Goal: Navigation & Orientation: Find specific page/section

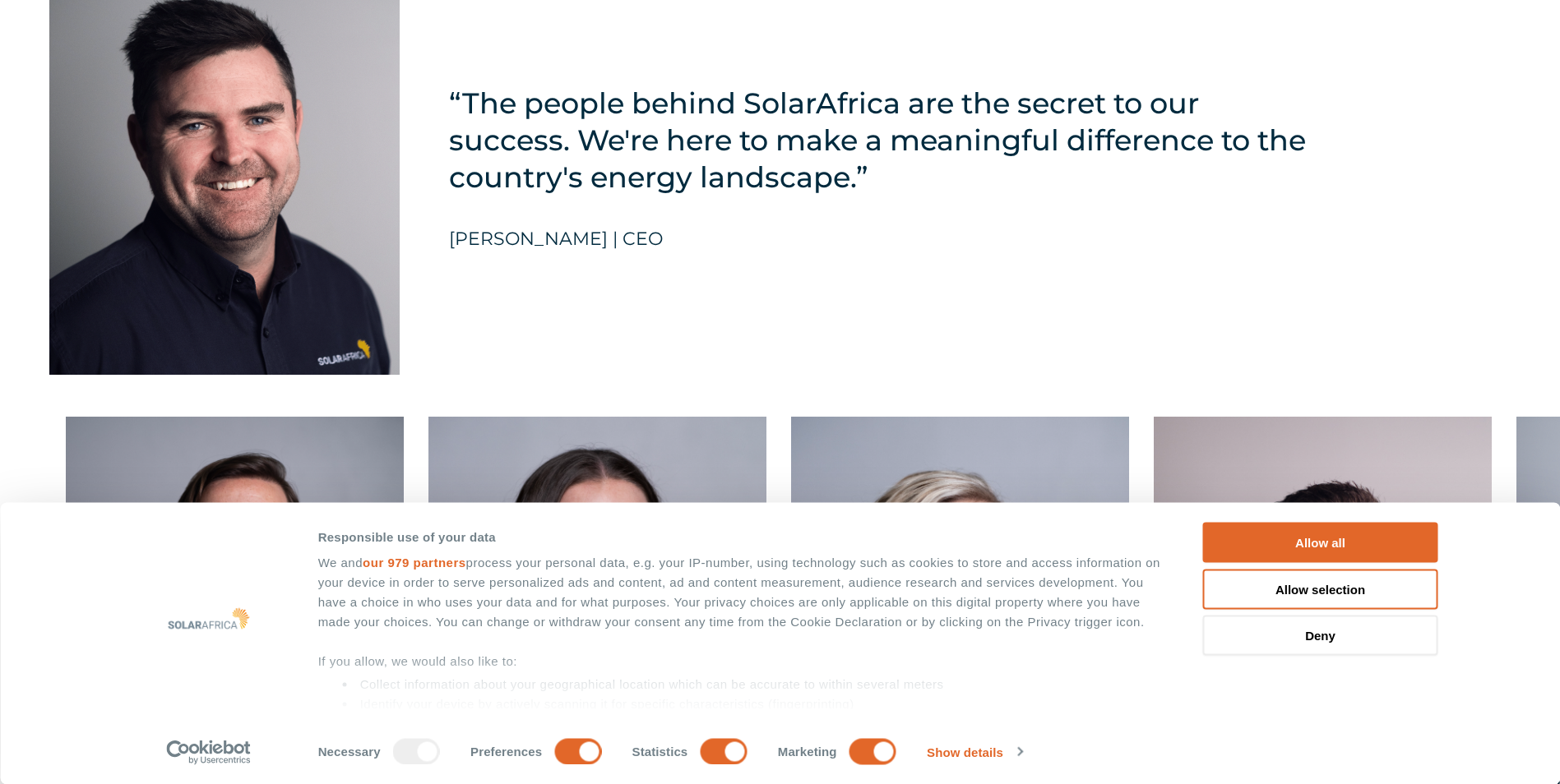
scroll to position [3946, 0]
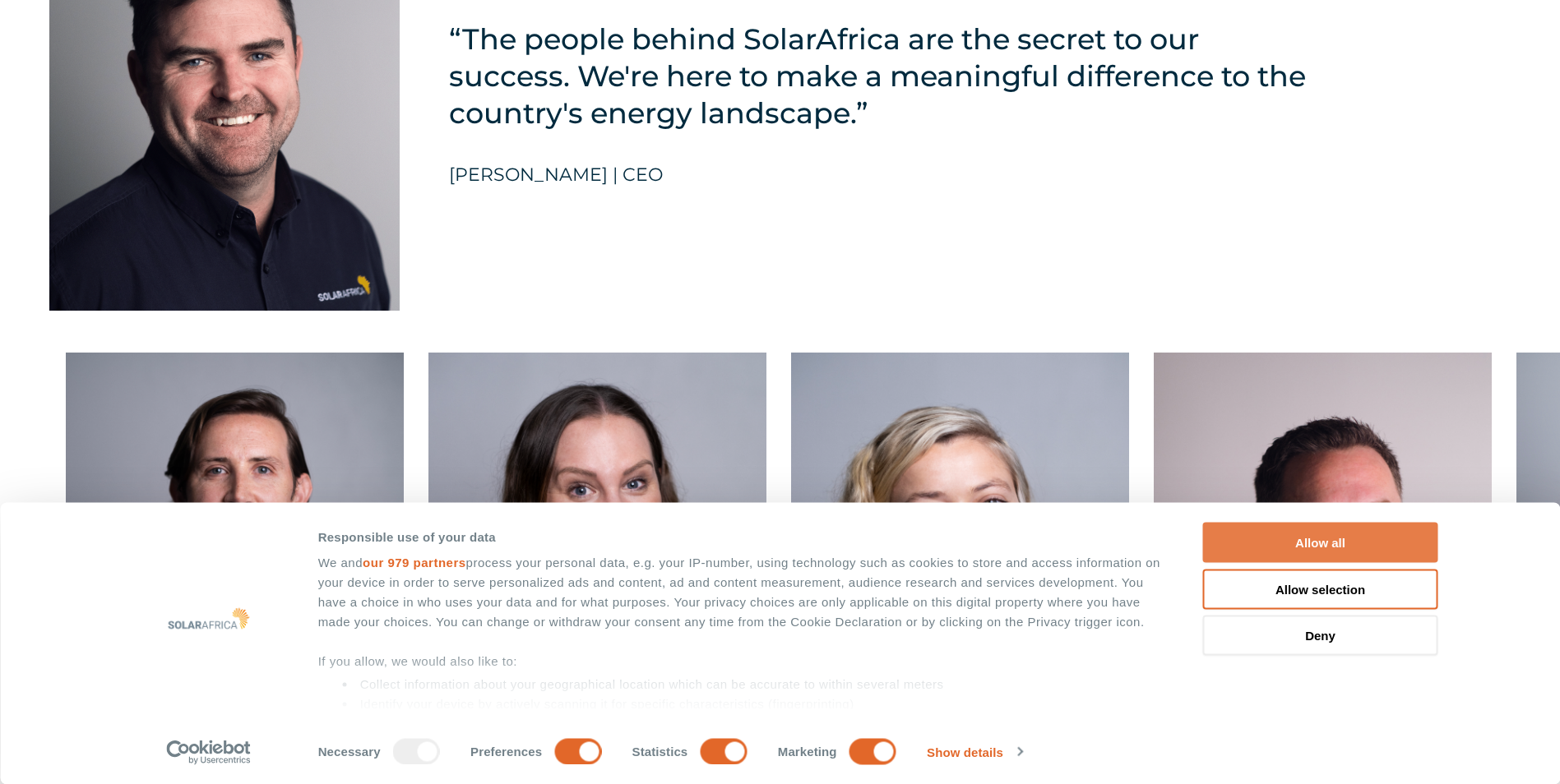
click at [1366, 549] on button "Allow all" at bounding box center [1320, 543] width 235 height 40
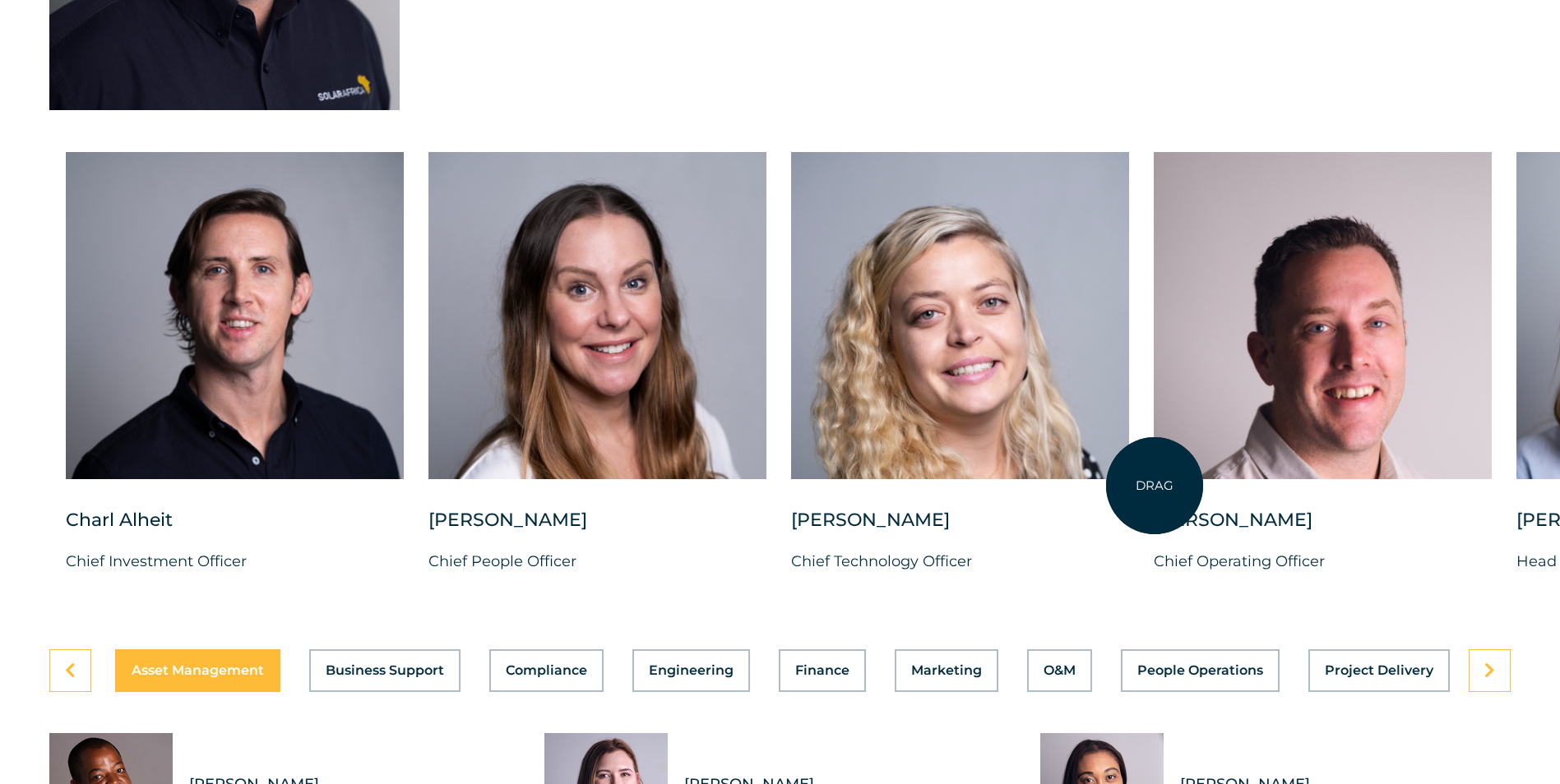
scroll to position [4275, 0]
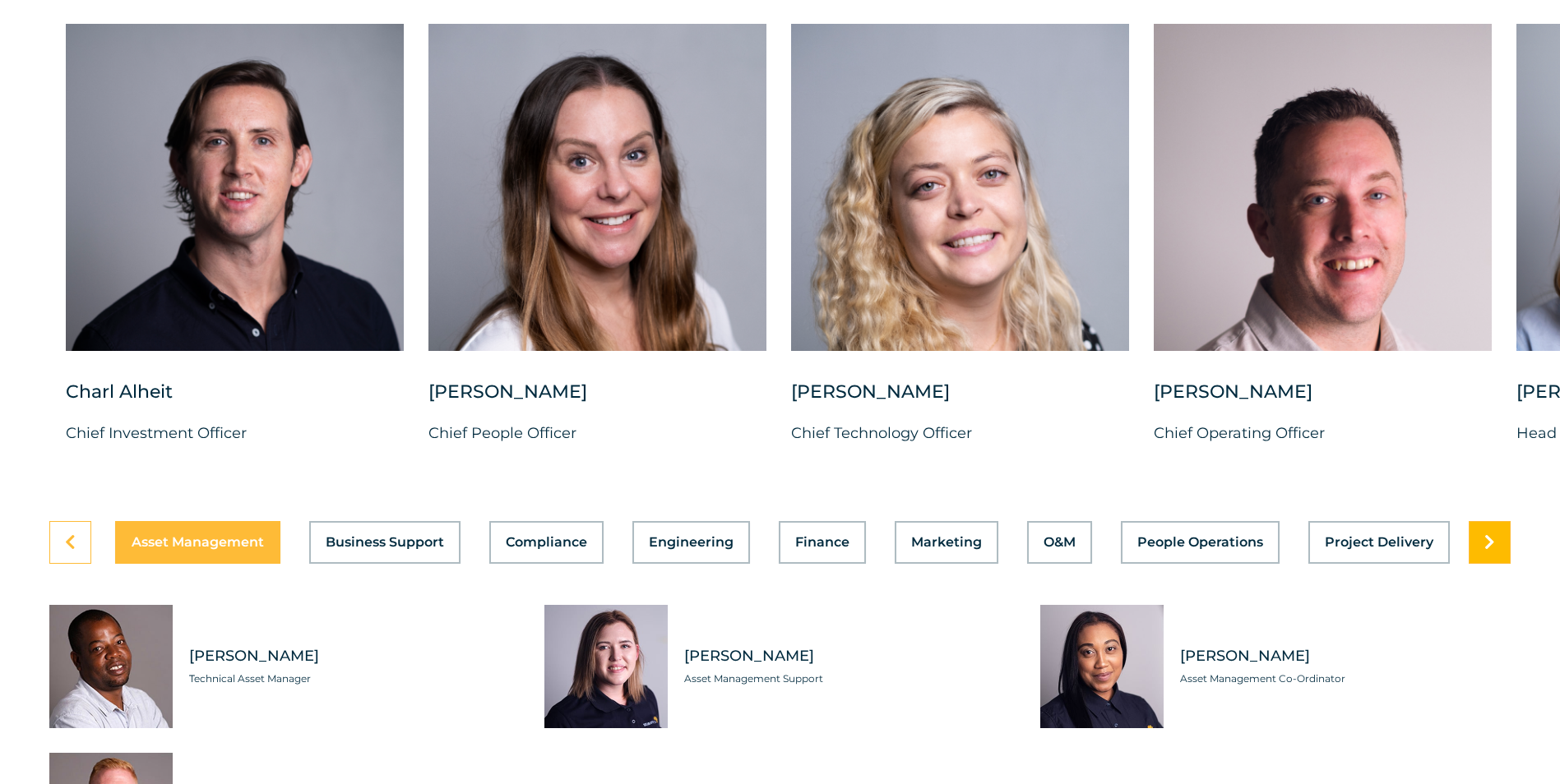
click at [1488, 551] on icon at bounding box center [1489, 542] width 11 height 17
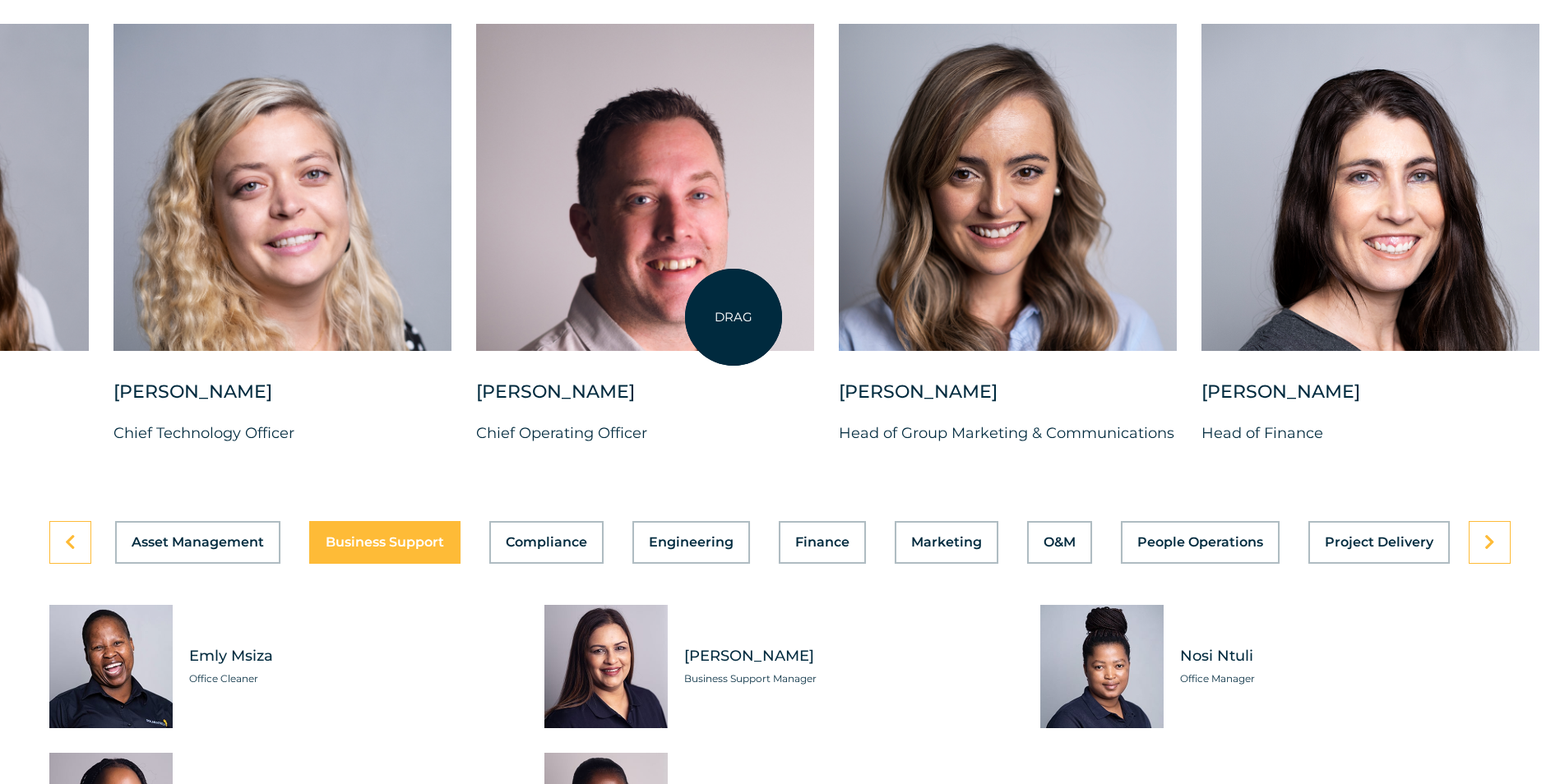
drag, startPoint x: 1410, startPoint y: 321, endPoint x: 733, endPoint y: 317, distance: 677.0
click at [733, 317] on div at bounding box center [645, 188] width 338 height 327
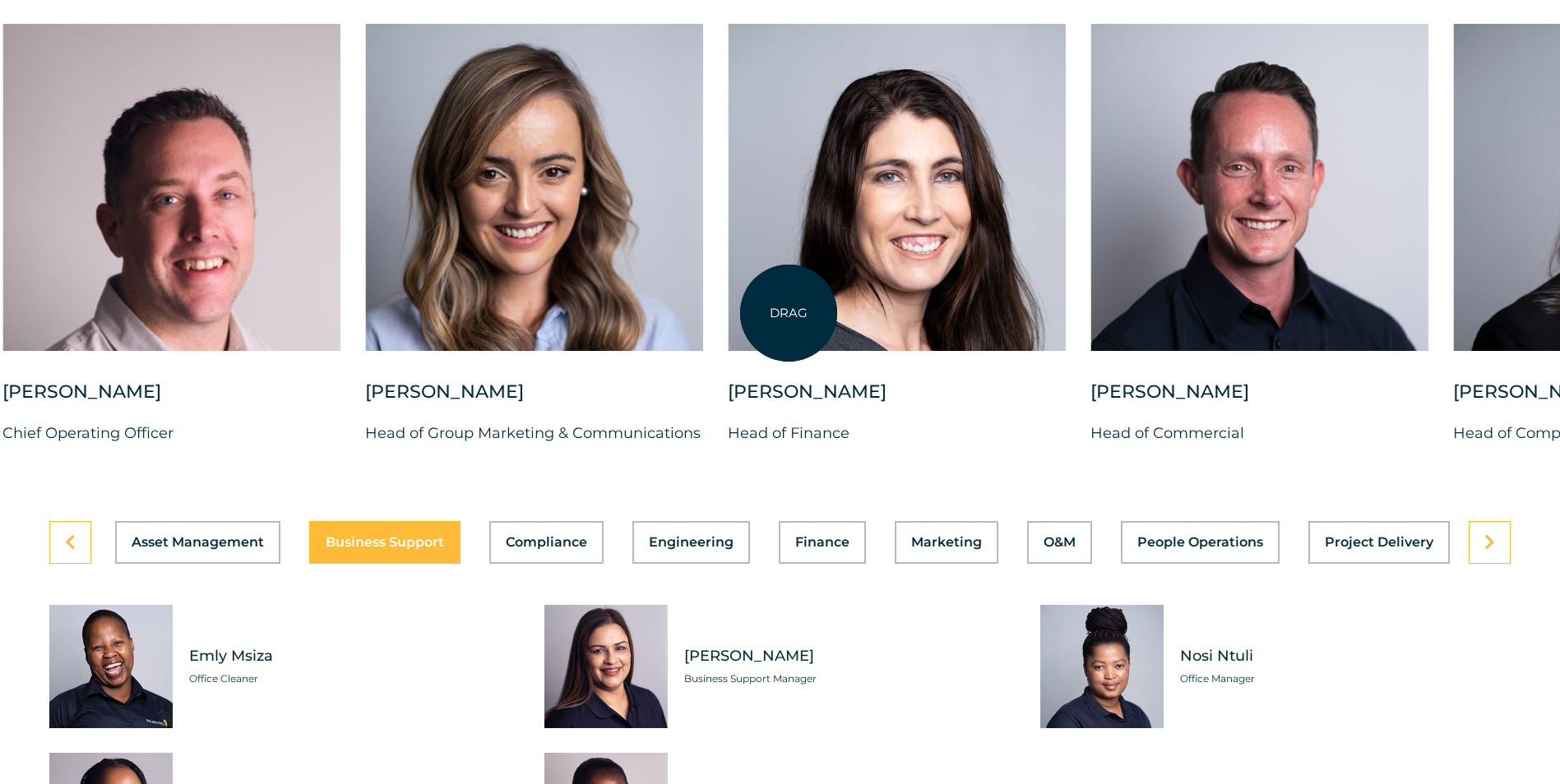
drag, startPoint x: 1225, startPoint y: 294, endPoint x: 778, endPoint y: 311, distance: 447.3
click at [781, 311] on div at bounding box center [896, 188] width 338 height 327
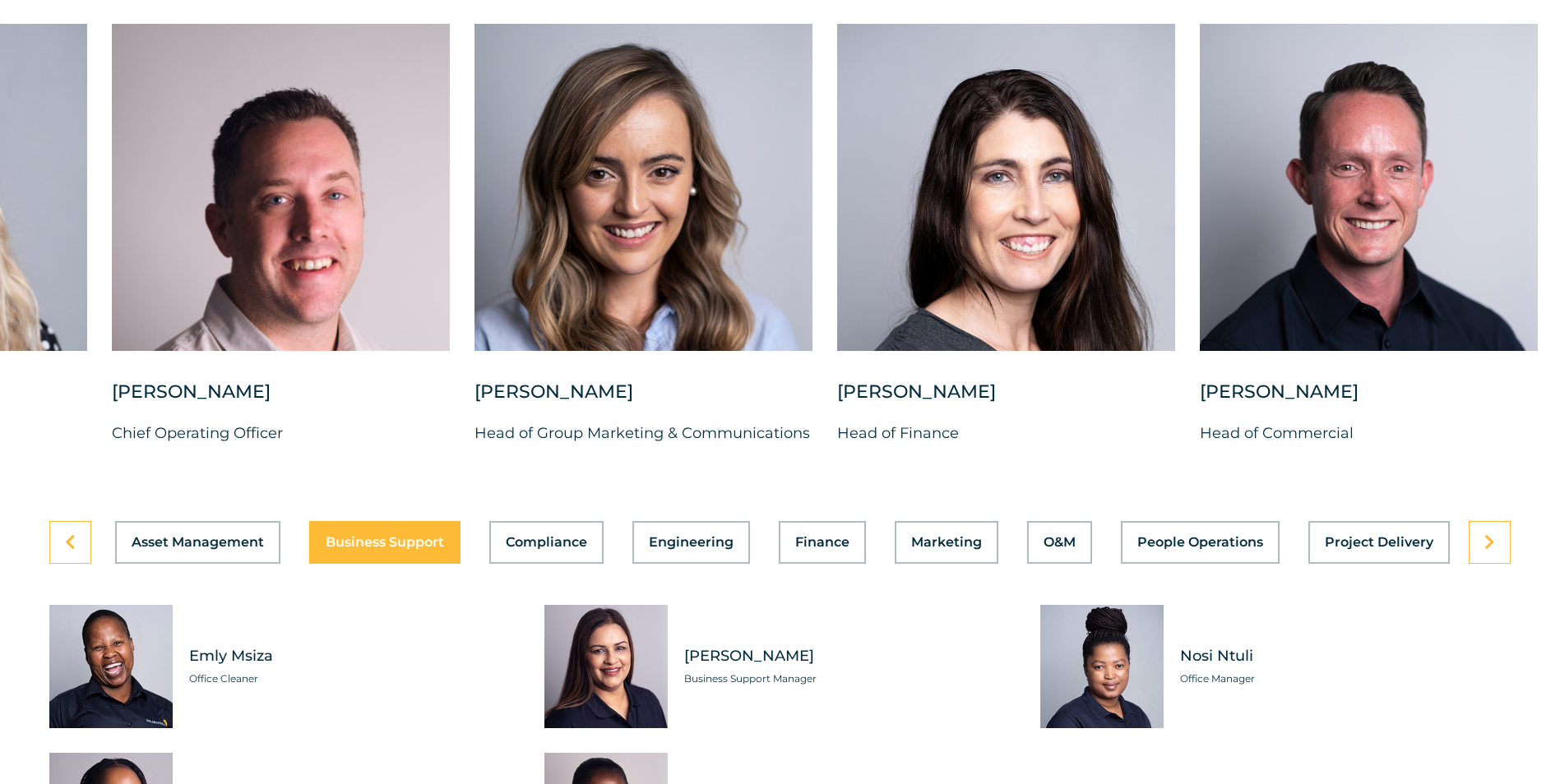
drag, startPoint x: 1166, startPoint y: 297, endPoint x: 1571, endPoint y: 374, distance: 412.3
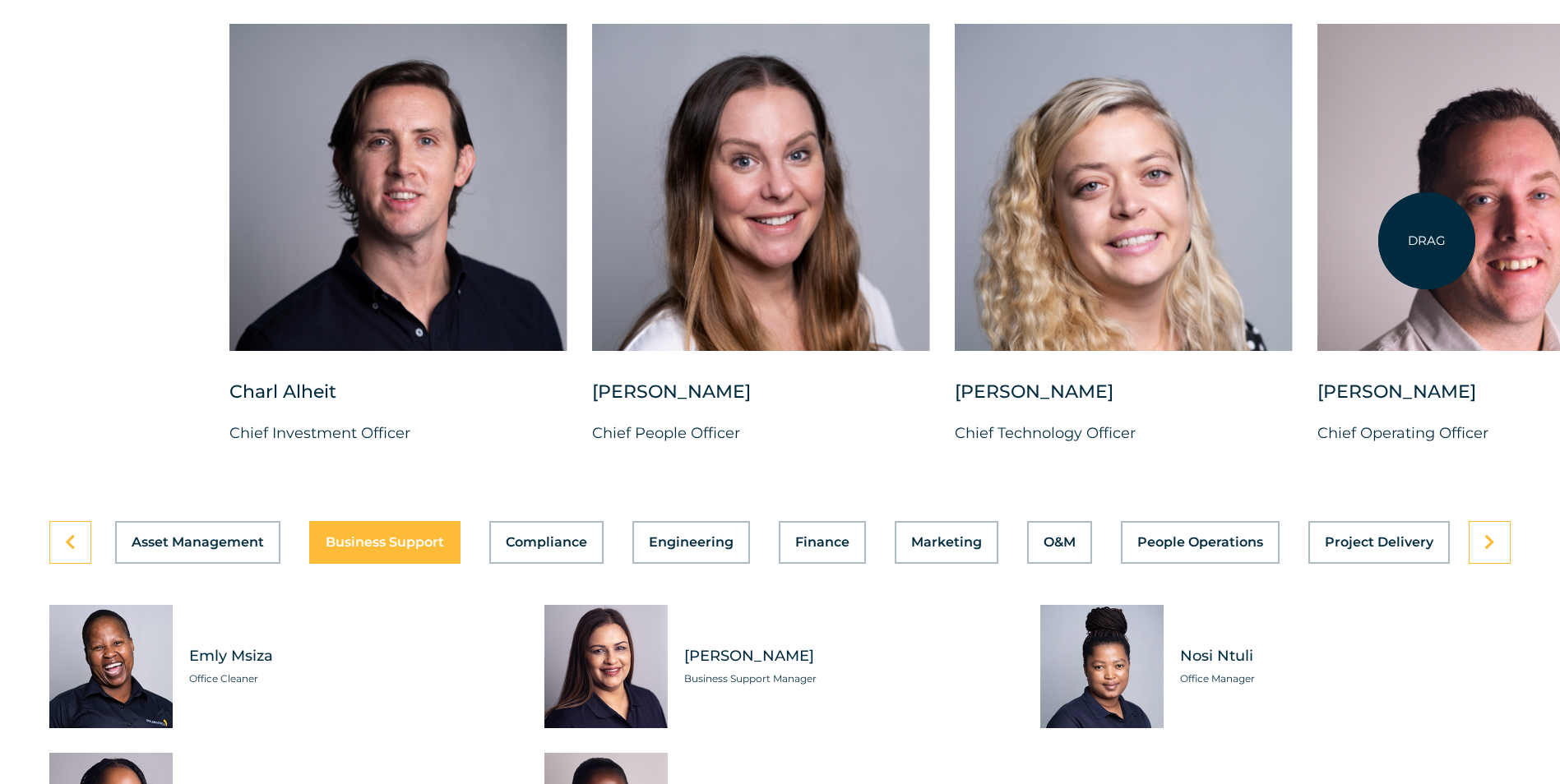
drag, startPoint x: 494, startPoint y: 305, endPoint x: 1571, endPoint y: 245, distance: 1078.7
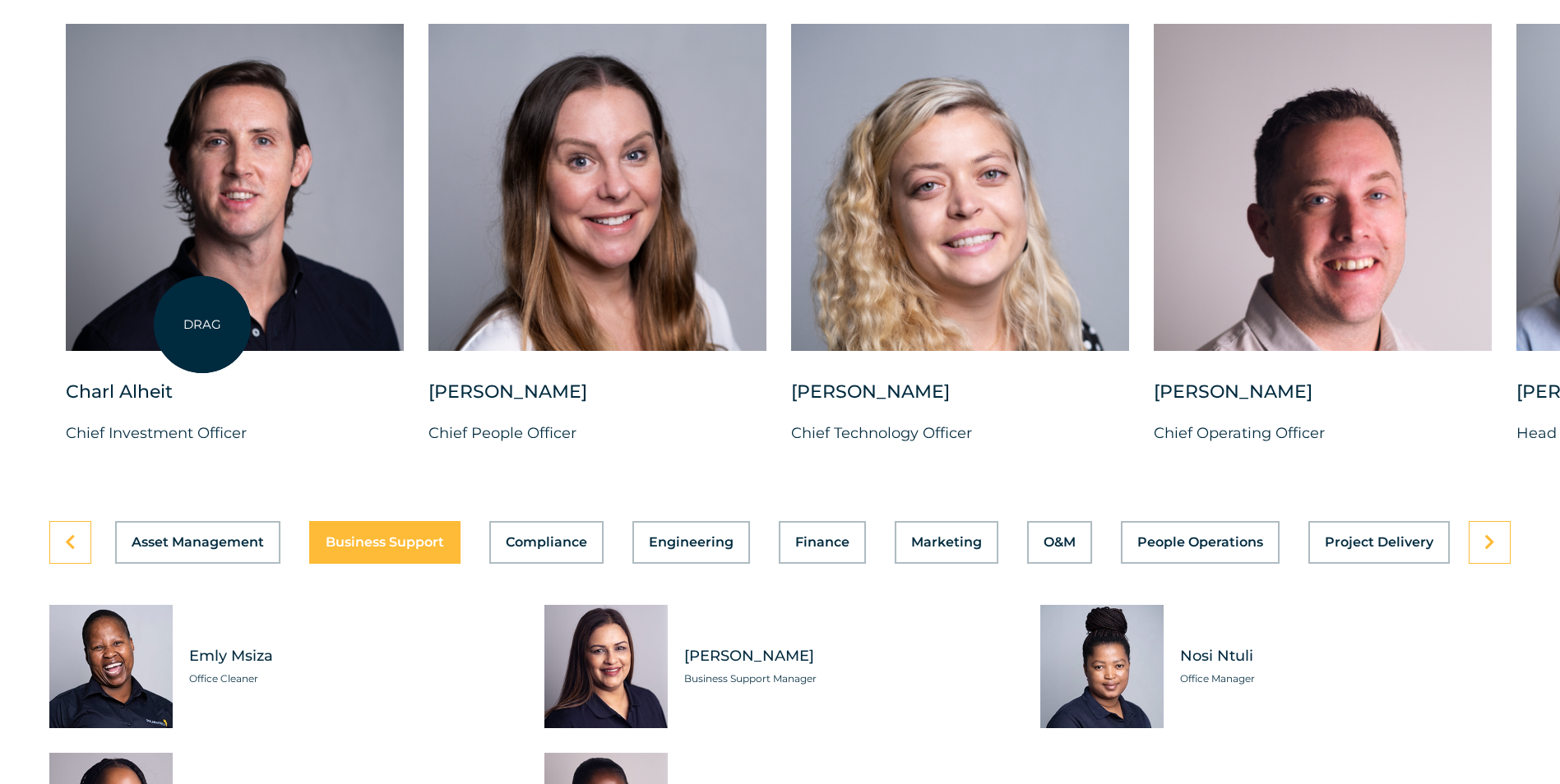
click at [202, 337] on div at bounding box center [234, 188] width 338 height 327
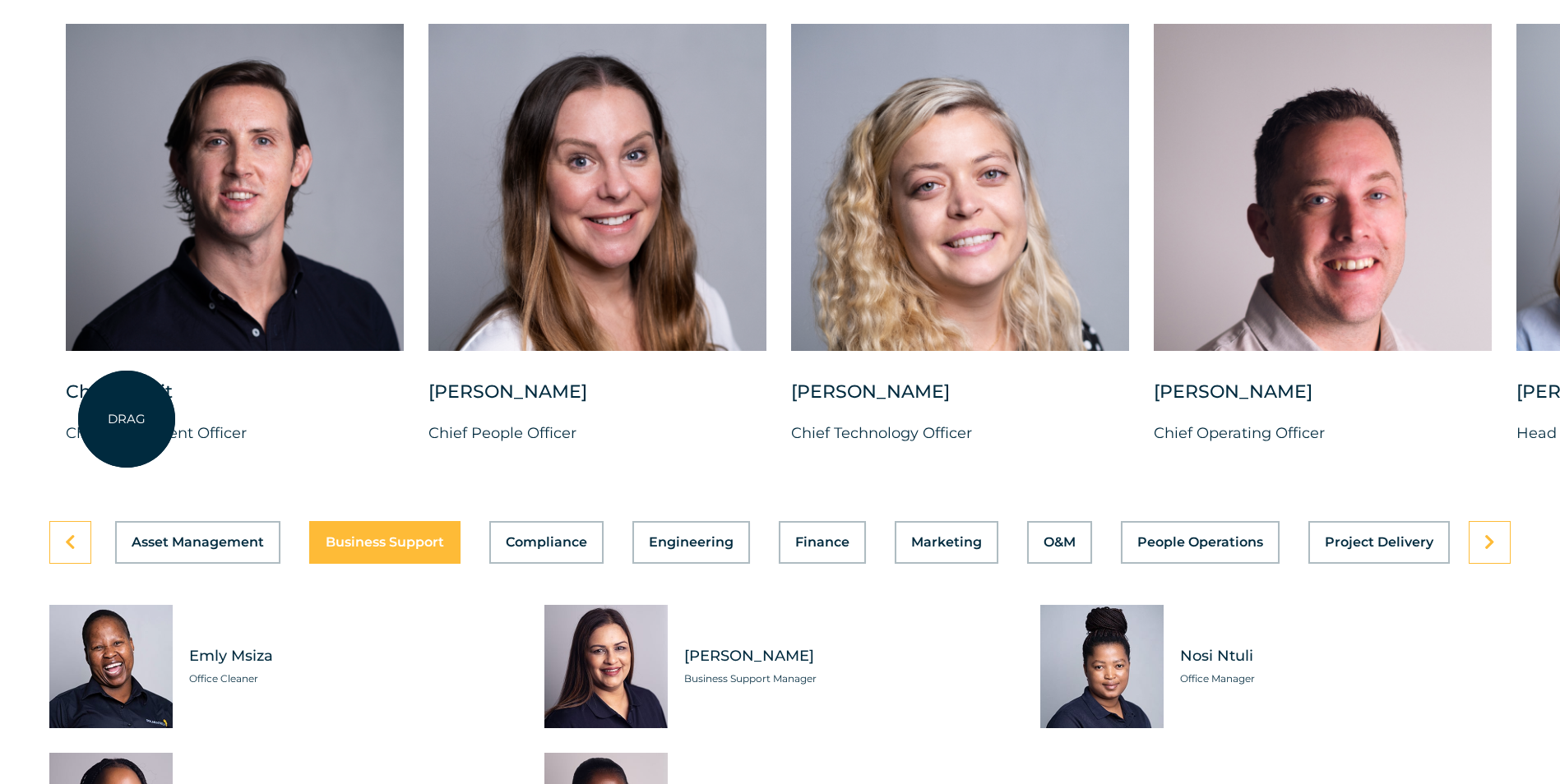
click at [126, 419] on div "Charl Alheit" at bounding box center [234, 399] width 338 height 41
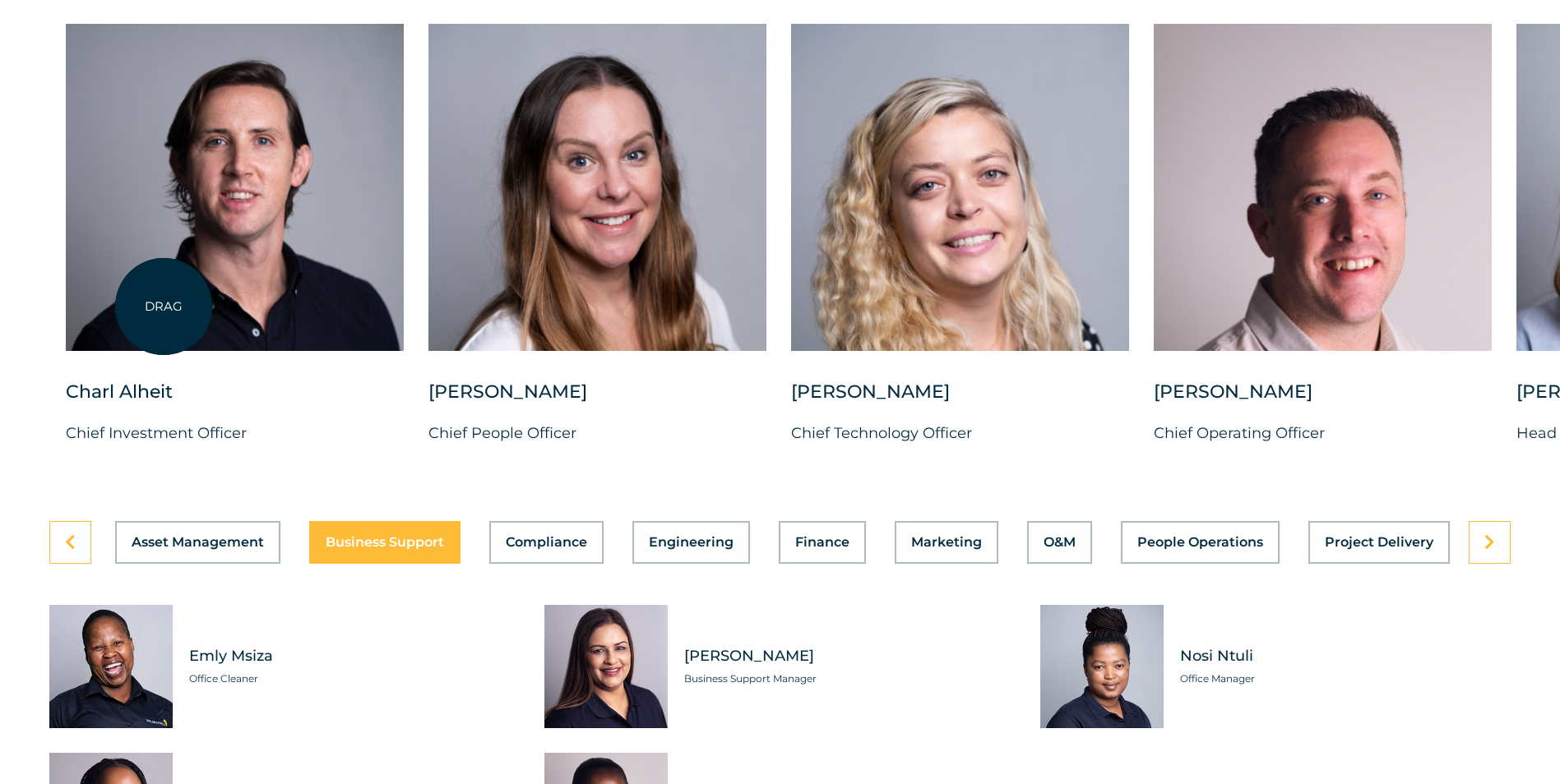
drag, startPoint x: 164, startPoint y: 306, endPoint x: 244, endPoint y: 255, distance: 94.9
click at [244, 255] on div at bounding box center [234, 188] width 338 height 327
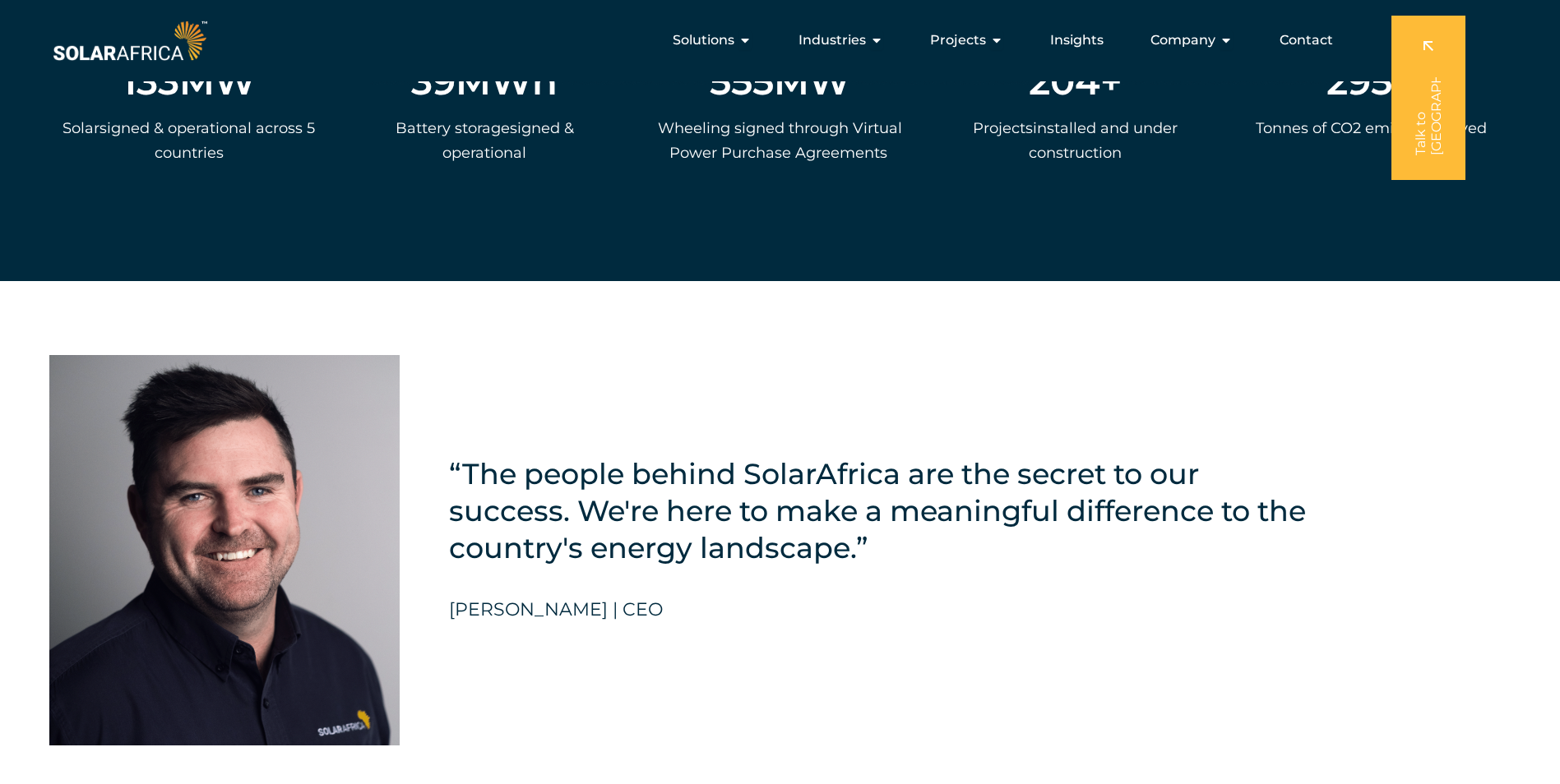
scroll to position [3507, 0]
